Goal: Information Seeking & Learning: Understand process/instructions

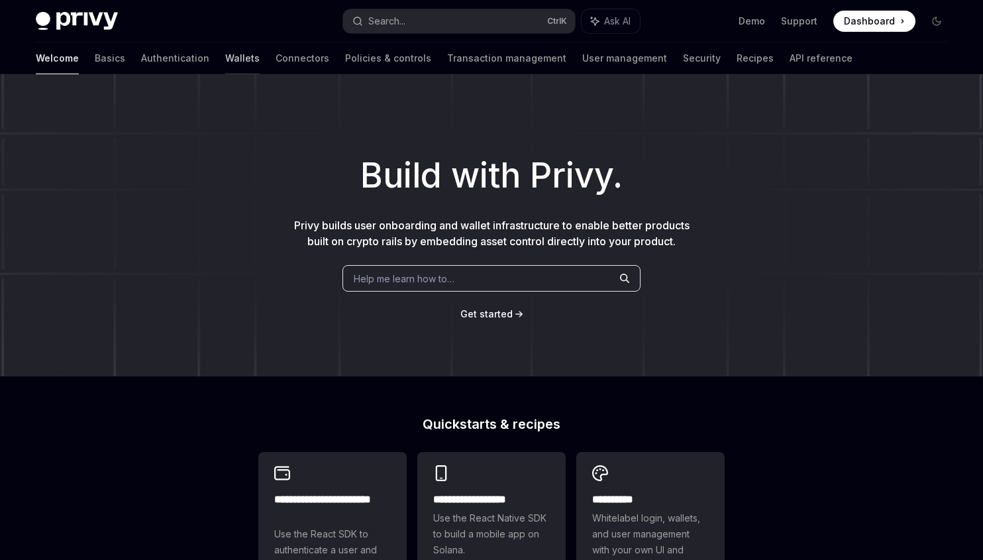
click at [225, 58] on link "Wallets" at bounding box center [242, 58] width 34 height 32
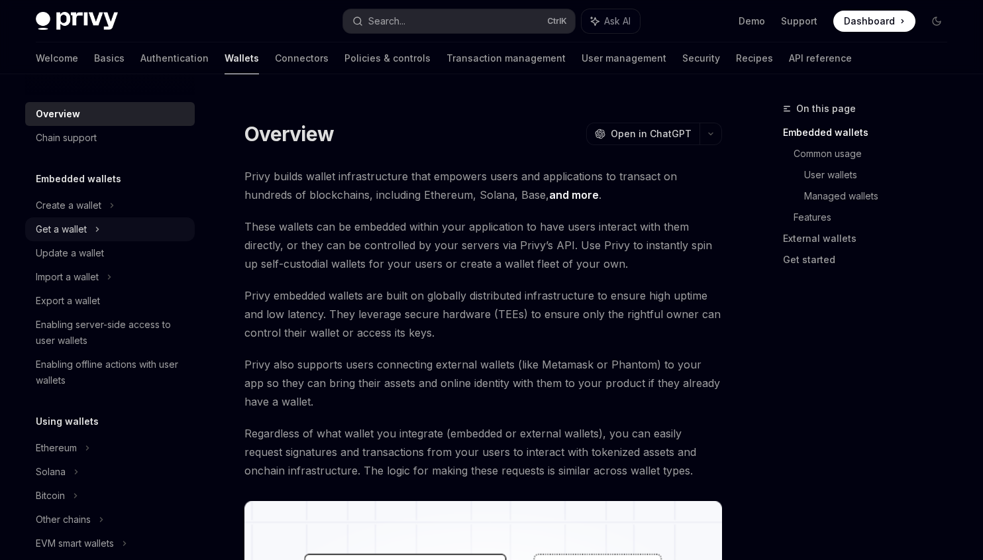
click at [83, 232] on div "Get a wallet" at bounding box center [61, 229] width 51 height 16
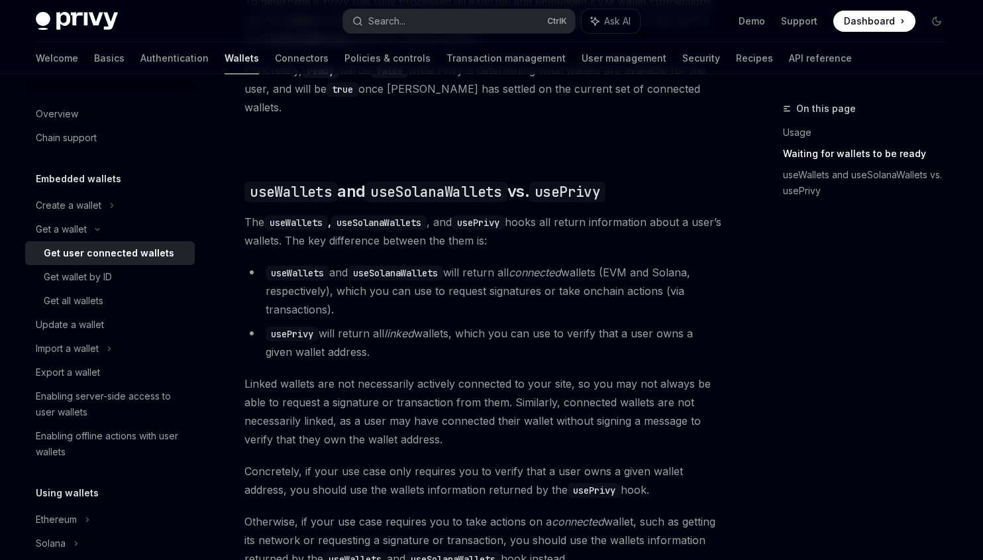
scroll to position [1041, 0]
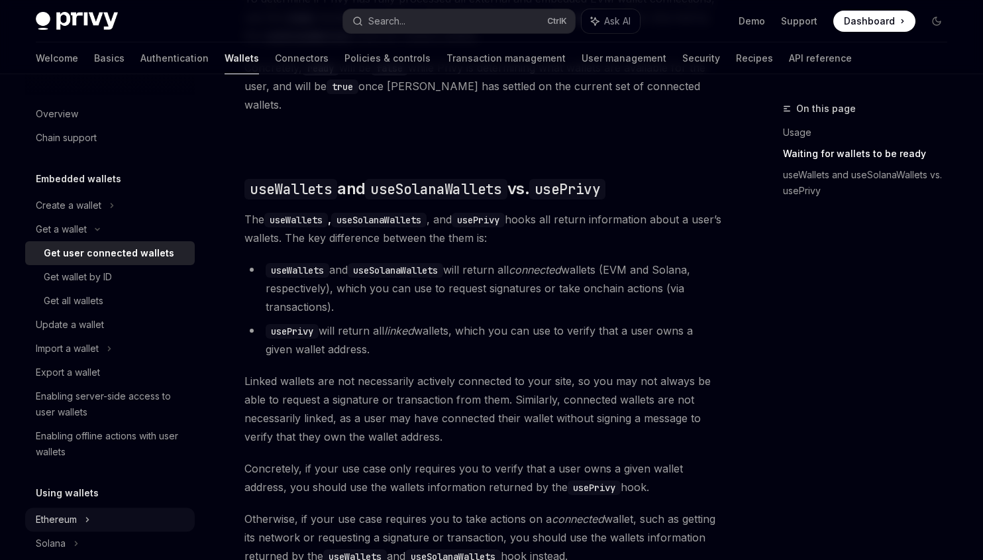
click at [64, 213] on div "Ethereum" at bounding box center [69, 205] width 66 height 16
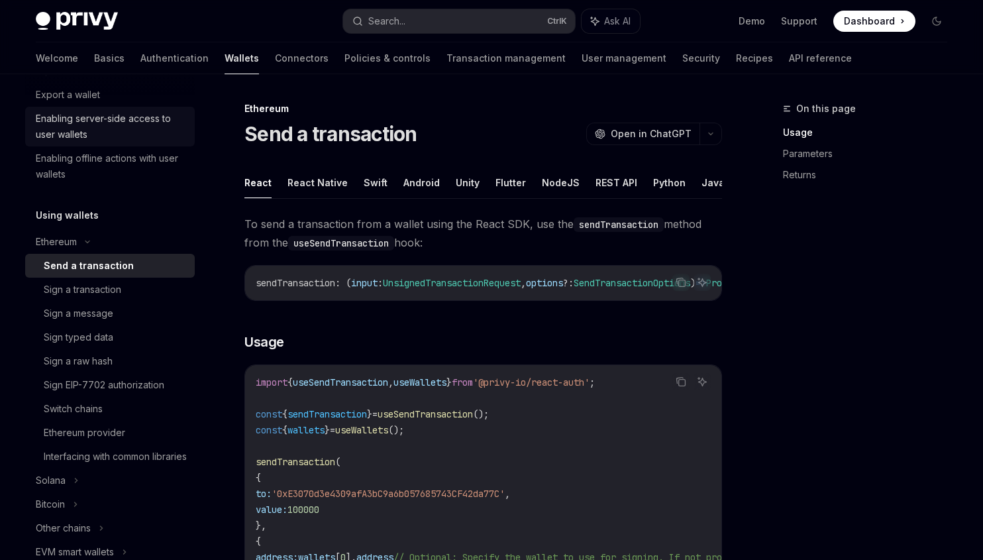
scroll to position [310, 0]
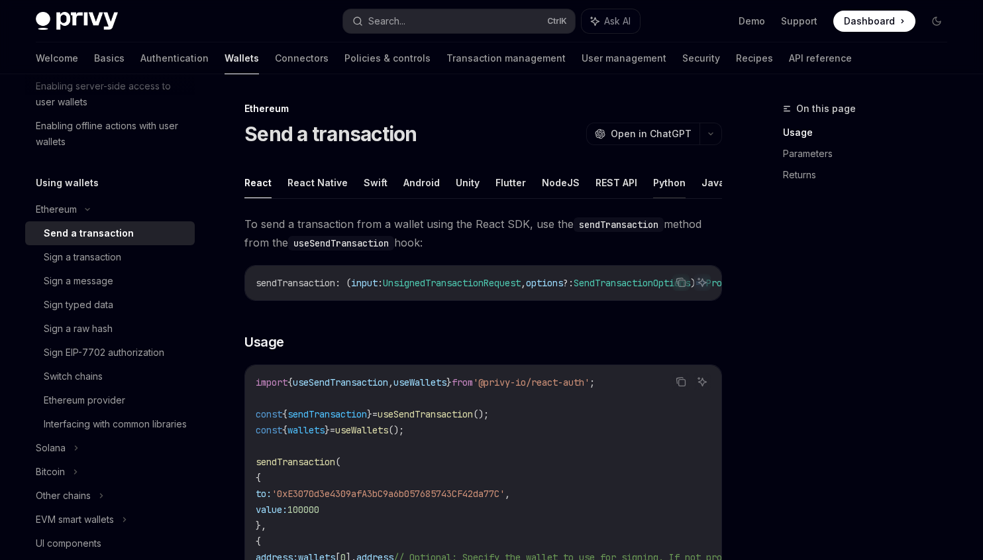
click at [667, 183] on button "Python" at bounding box center [669, 182] width 32 height 31
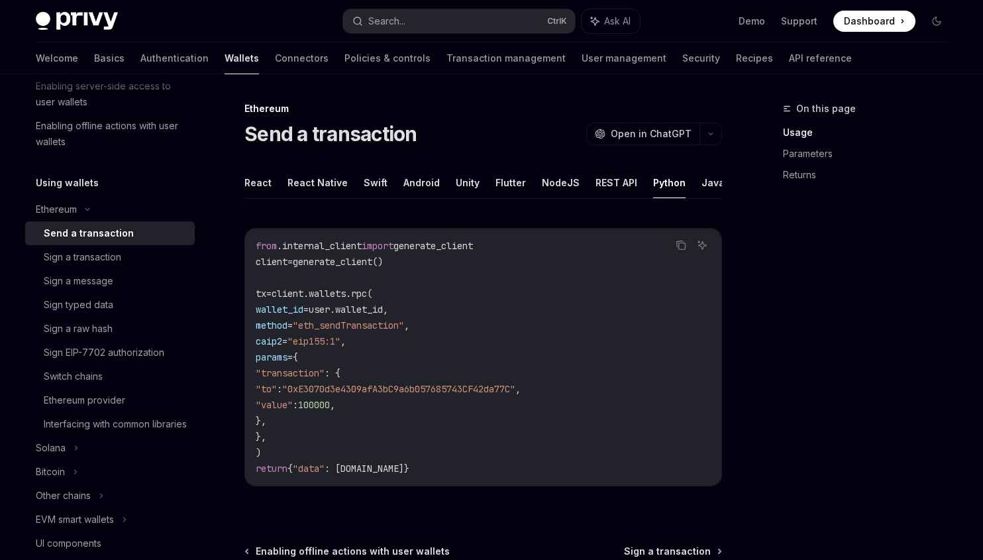
type textarea "*"
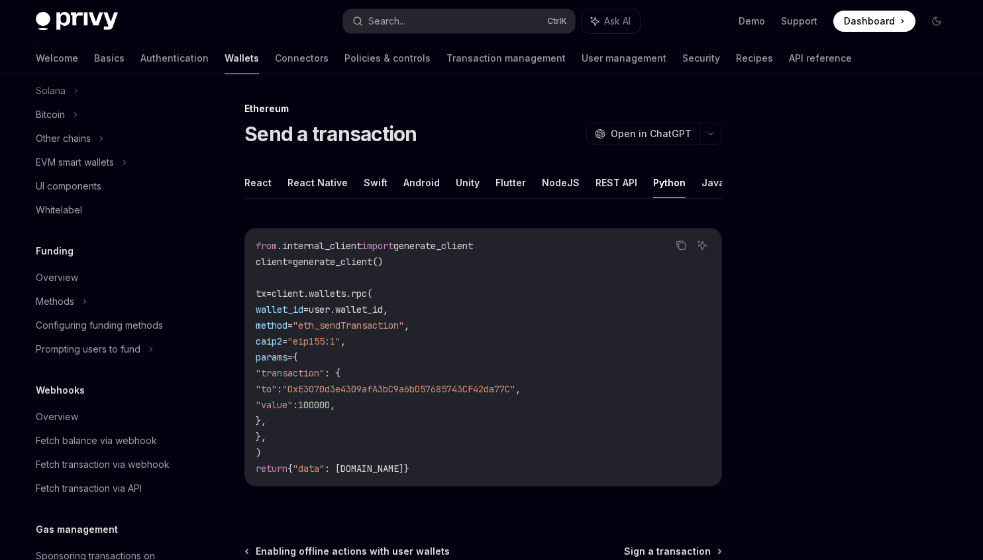
scroll to position [681, 0]
